Goal: Submit feedback/report problem

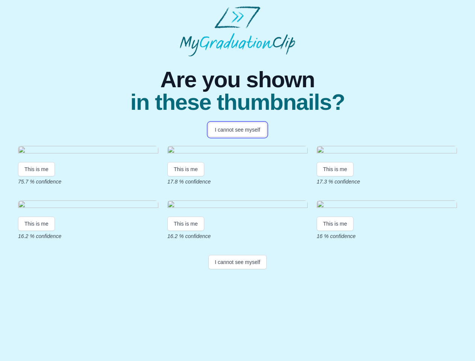
click at [237, 130] on button "I cannot see myself" at bounding box center [237, 130] width 58 height 14
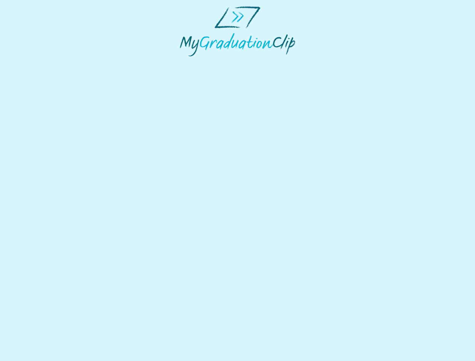
click at [36, 62] on html at bounding box center [237, 31] width 475 height 62
click at [187, 62] on html at bounding box center [237, 31] width 475 height 62
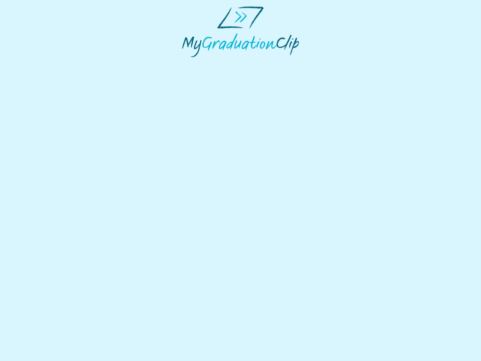
click at [337, 63] on html at bounding box center [240, 31] width 481 height 63
click at [36, 63] on html at bounding box center [240, 31] width 481 height 63
click at [187, 63] on html at bounding box center [240, 31] width 481 height 63
click at [337, 63] on html at bounding box center [240, 31] width 481 height 63
